Goal: Transaction & Acquisition: Obtain resource

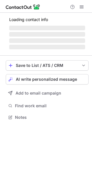
scroll to position [117, 92]
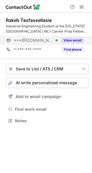
click at [73, 39] on button "View email" at bounding box center [72, 41] width 23 height 6
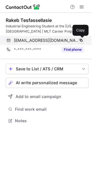
click at [83, 40] on span at bounding box center [81, 40] width 5 height 5
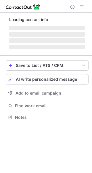
scroll to position [121, 92]
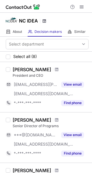
click at [44, 20] on span at bounding box center [44, 21] width 5 height 5
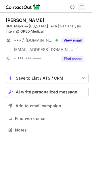
scroll to position [126, 92]
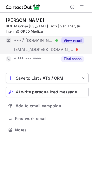
click at [67, 41] on button "View email" at bounding box center [72, 41] width 23 height 6
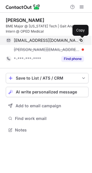
click at [80, 40] on span at bounding box center [81, 40] width 5 height 5
